Goal: Information Seeking & Learning: Learn about a topic

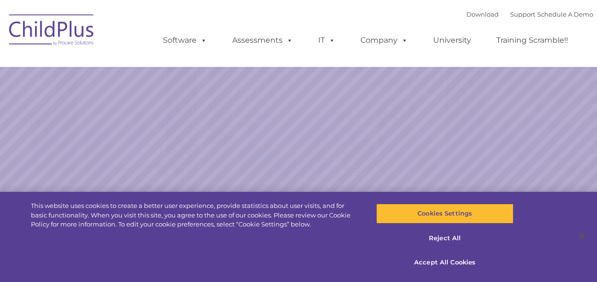
select select "MEDIUM"
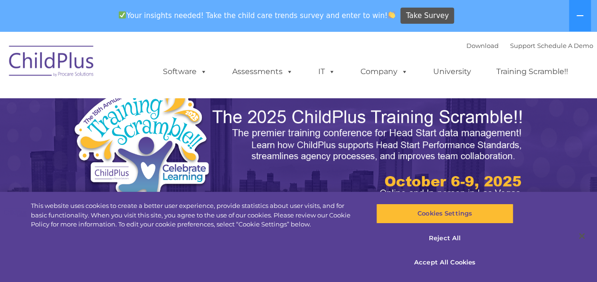
click at [53, 61] on img at bounding box center [51, 63] width 95 height 48
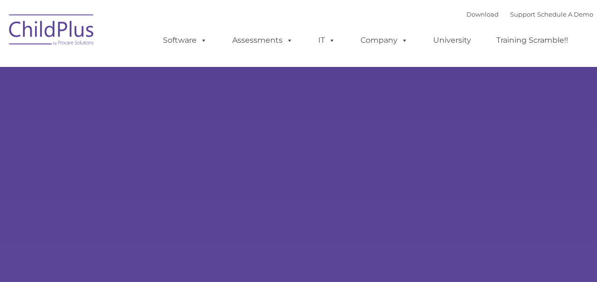
select select "MEDIUM"
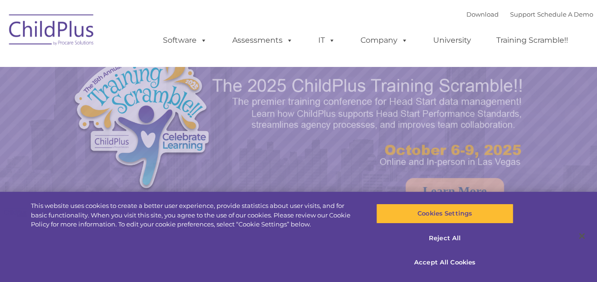
select select "MEDIUM"
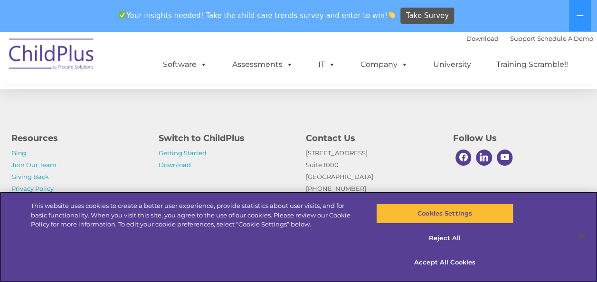
scroll to position [1182, 0]
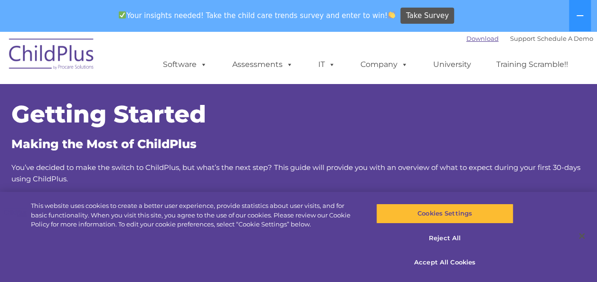
click at [468, 38] on link "Download" at bounding box center [483, 39] width 32 height 8
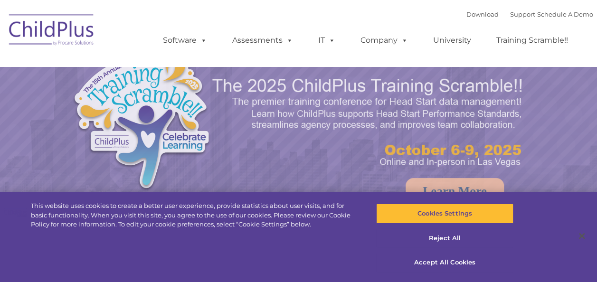
select select "MEDIUM"
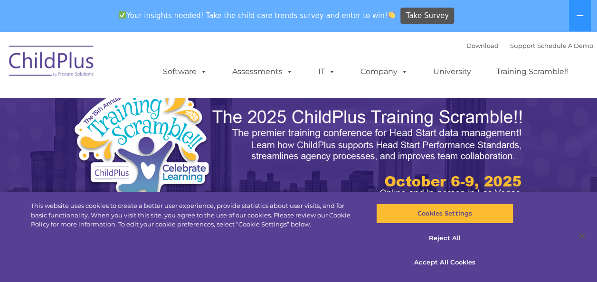
click at [50, 55] on img at bounding box center [51, 63] width 95 height 48
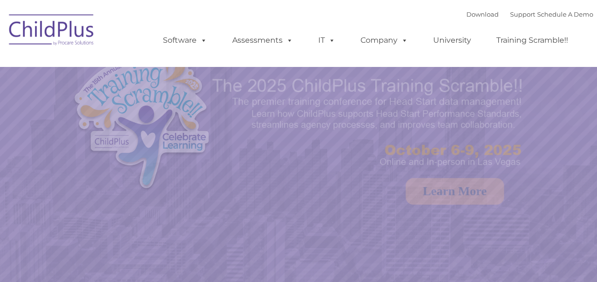
select select "MEDIUM"
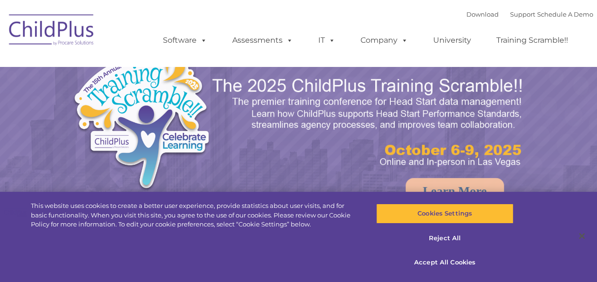
select select "MEDIUM"
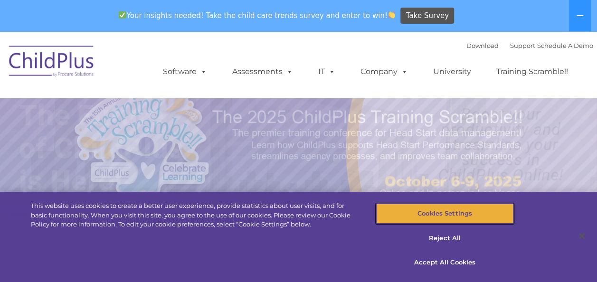
click at [436, 219] on button "Cookies Settings" at bounding box center [444, 214] width 137 height 20
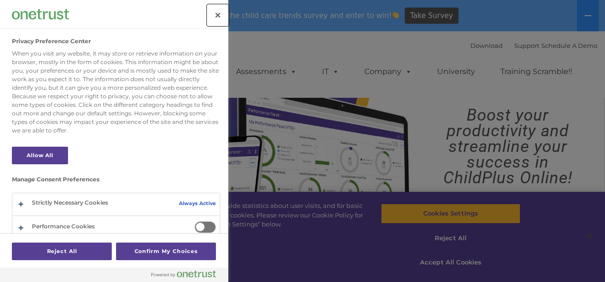
click at [220, 14] on button "Close" at bounding box center [217, 15] width 21 height 21
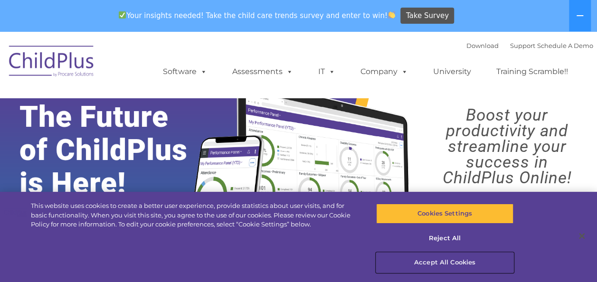
click at [434, 257] on button "Accept All Cookies" at bounding box center [444, 263] width 137 height 20
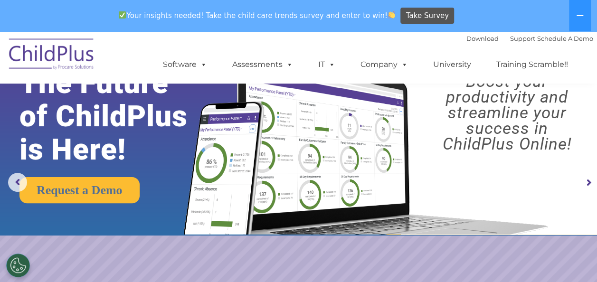
scroll to position [46, 0]
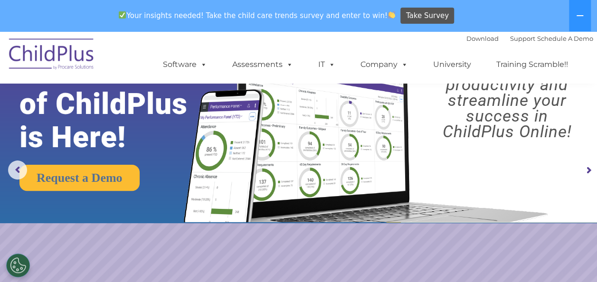
click at [590, 167] on rs-arrow at bounding box center [588, 170] width 19 height 19
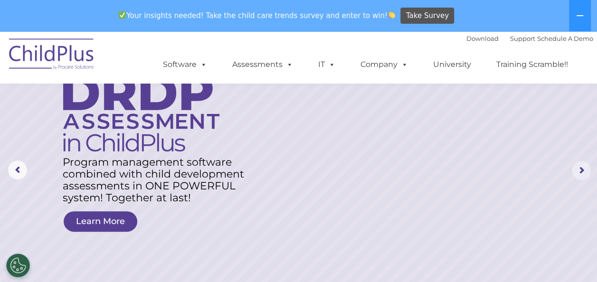
click at [590, 167] on rs-arrow at bounding box center [581, 170] width 19 height 19
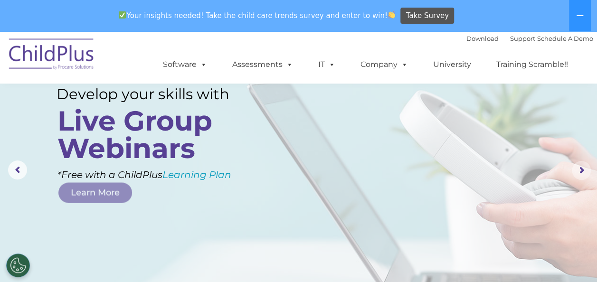
click at [591, 164] on rs-arrow at bounding box center [581, 170] width 19 height 19
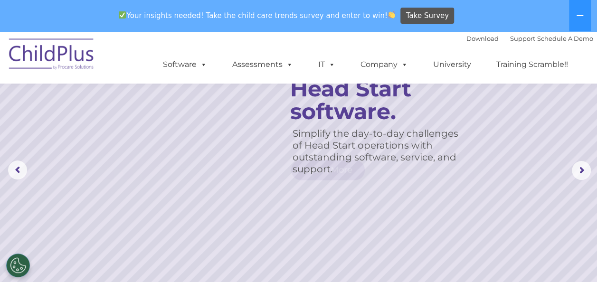
click at [592, 162] on rs-slide "Simplify the day-to-day challenges of Head Start operations with outstanding so…" at bounding box center [298, 170] width 597 height 371
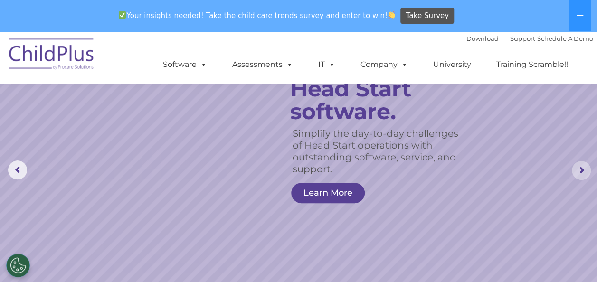
click at [582, 168] on rs-arrow at bounding box center [581, 170] width 19 height 19
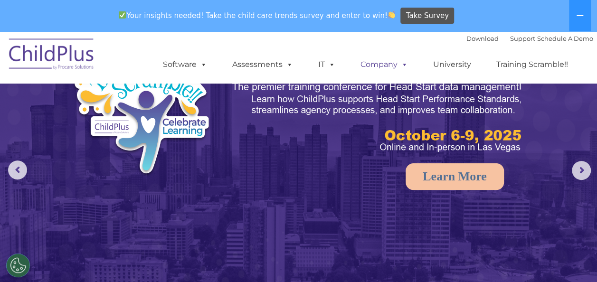
click at [380, 65] on link "Company" at bounding box center [384, 64] width 67 height 19
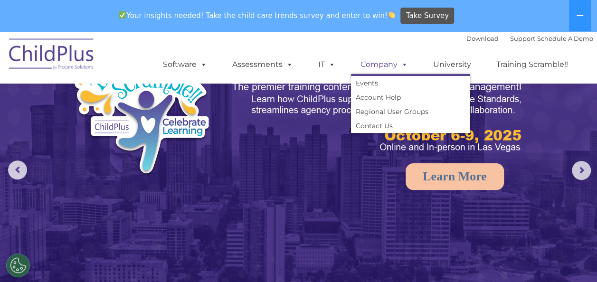
scroll to position [31, 0]
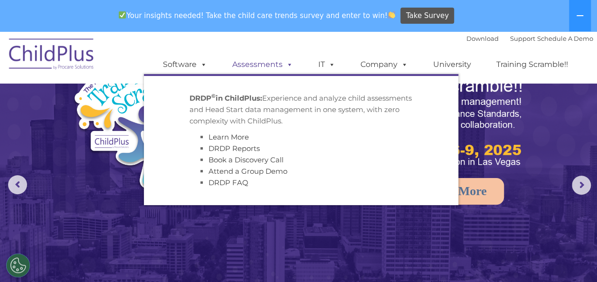
click at [267, 68] on link "Assessments" at bounding box center [263, 64] width 80 height 19
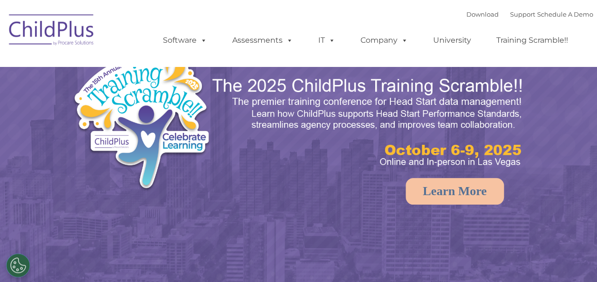
select select "MEDIUM"
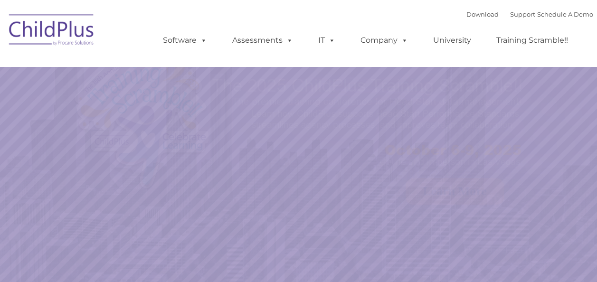
select select "MEDIUM"
